Goal: Obtain resource: Download file/media

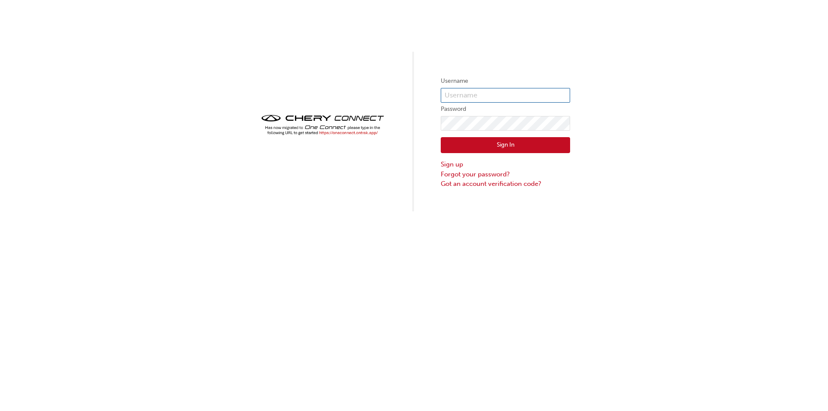
type input "CHAU0647"
click at [511, 142] on button "Sign In" at bounding box center [505, 145] width 129 height 16
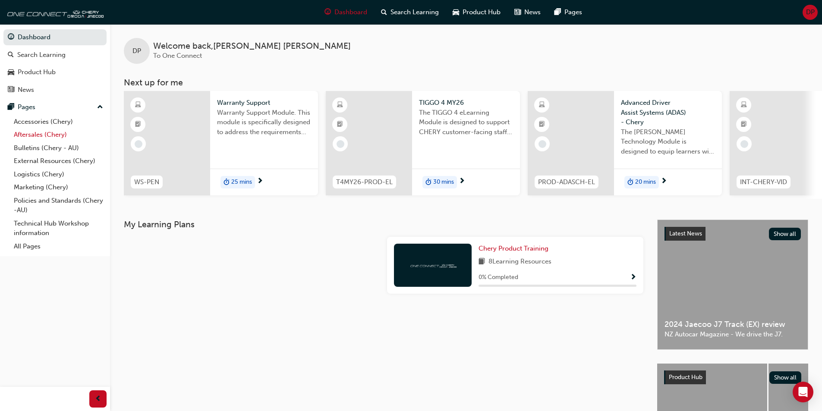
click at [44, 136] on link "Aftersales (Chery)" at bounding box center [58, 134] width 96 height 13
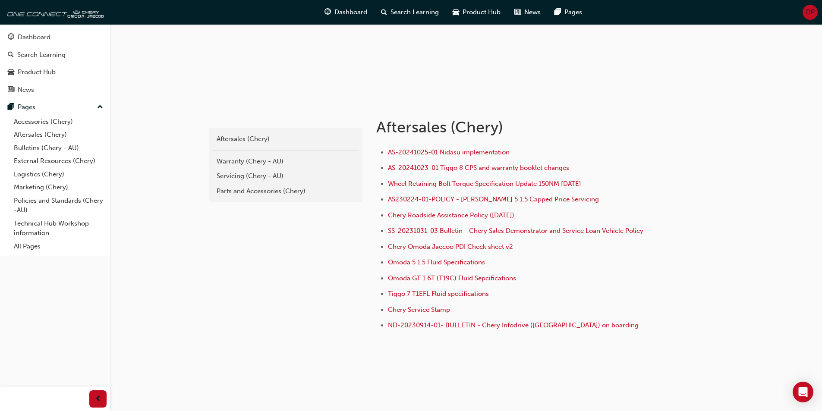
scroll to position [101, 0]
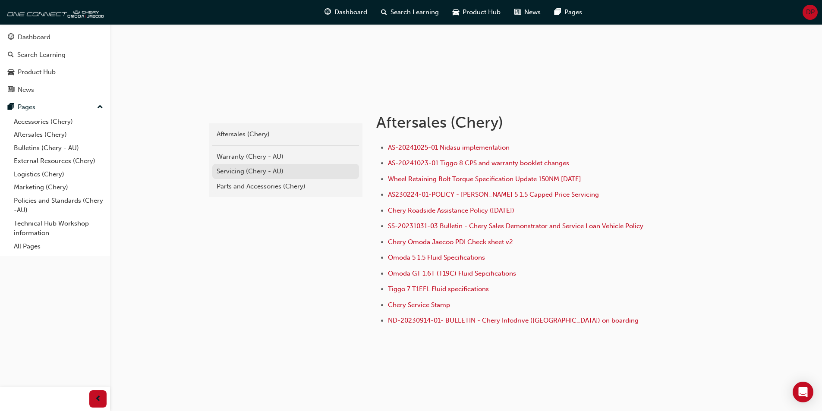
click at [246, 170] on div "Servicing (Chery - AU)" at bounding box center [285, 171] width 138 height 10
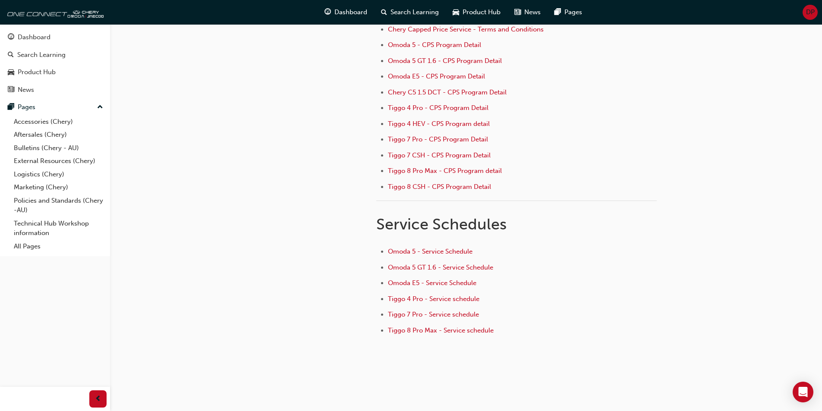
scroll to position [116, 0]
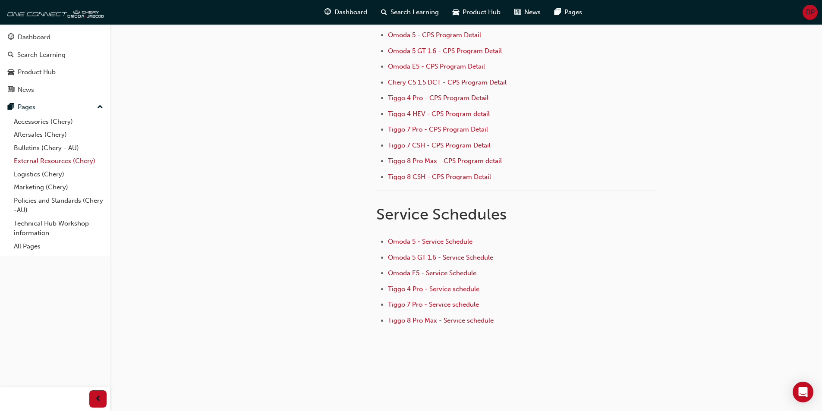
click at [47, 161] on link "External Resources (Chery)" at bounding box center [58, 160] width 96 height 13
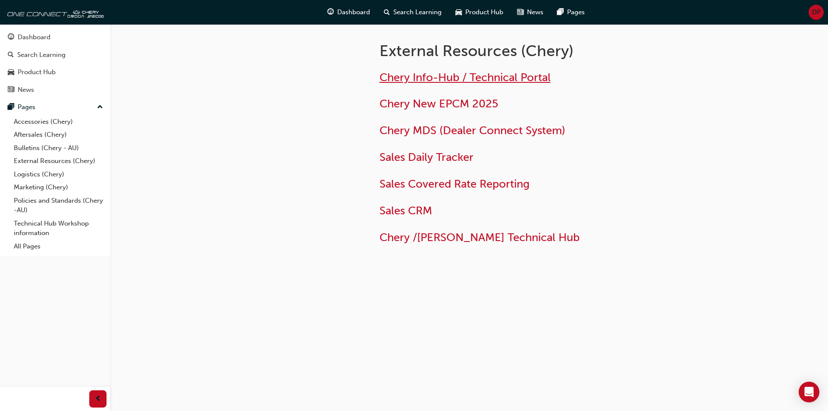
click at [495, 73] on span "Chery Info-Hub / Technical Portal" at bounding box center [465, 77] width 171 height 13
click at [65, 162] on link "External Resources (Chery)" at bounding box center [58, 160] width 96 height 13
click at [49, 125] on link "Accessories (Chery)" at bounding box center [58, 121] width 96 height 13
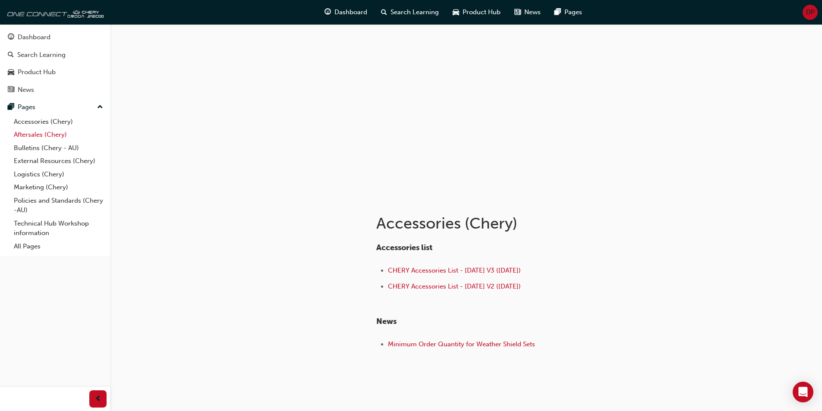
click at [41, 132] on link "Aftersales (Chery)" at bounding box center [58, 134] width 96 height 13
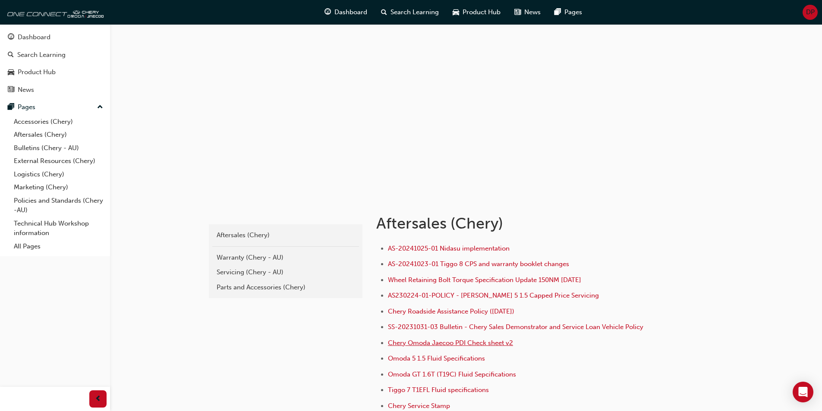
click at [481, 345] on span "Chery Omoda Jaecoo PDI Check sheet v2" at bounding box center [450, 343] width 125 height 8
